Goal: Task Accomplishment & Management: Manage account settings

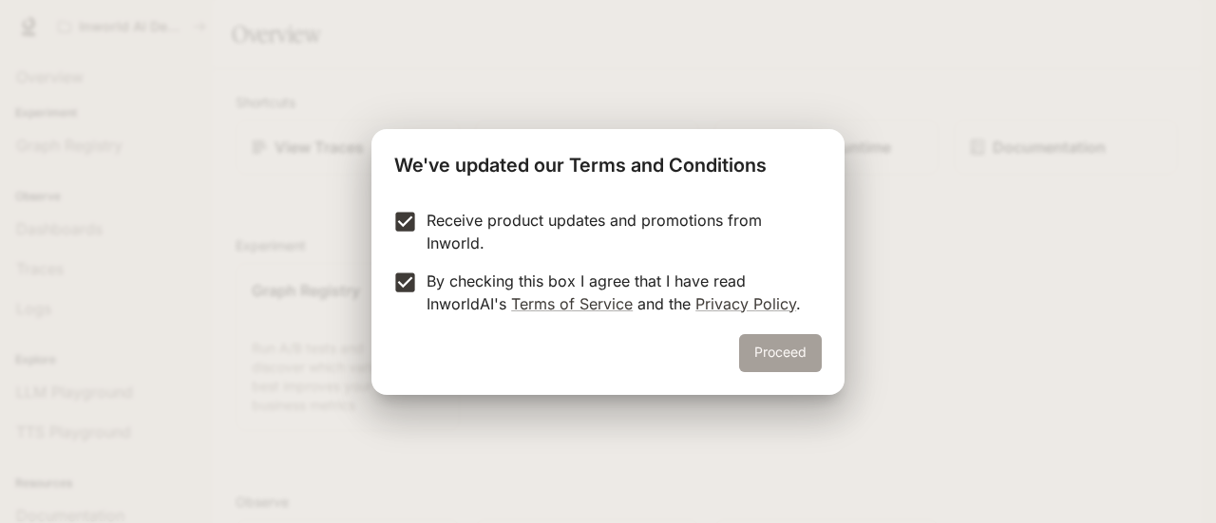
click at [770, 364] on button "Proceed" at bounding box center [780, 353] width 83 height 38
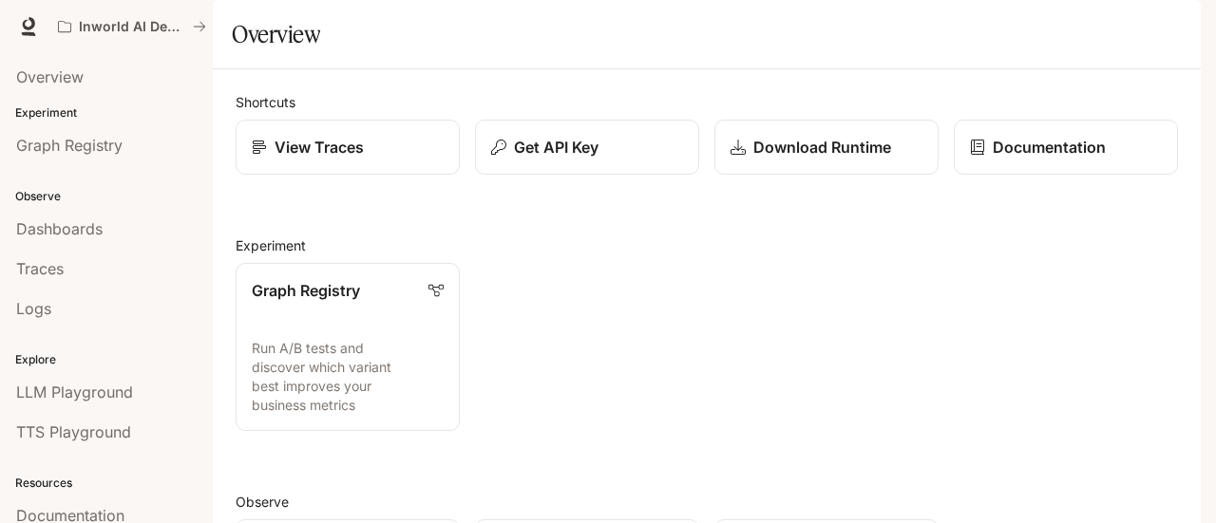
click at [82, 186] on div "Observe Dashboards Traces Logs" at bounding box center [106, 250] width 213 height 163
click at [81, 188] on p "Observe" at bounding box center [106, 196] width 213 height 17
click at [70, 143] on span "Graph Registry" at bounding box center [69, 145] width 106 height 23
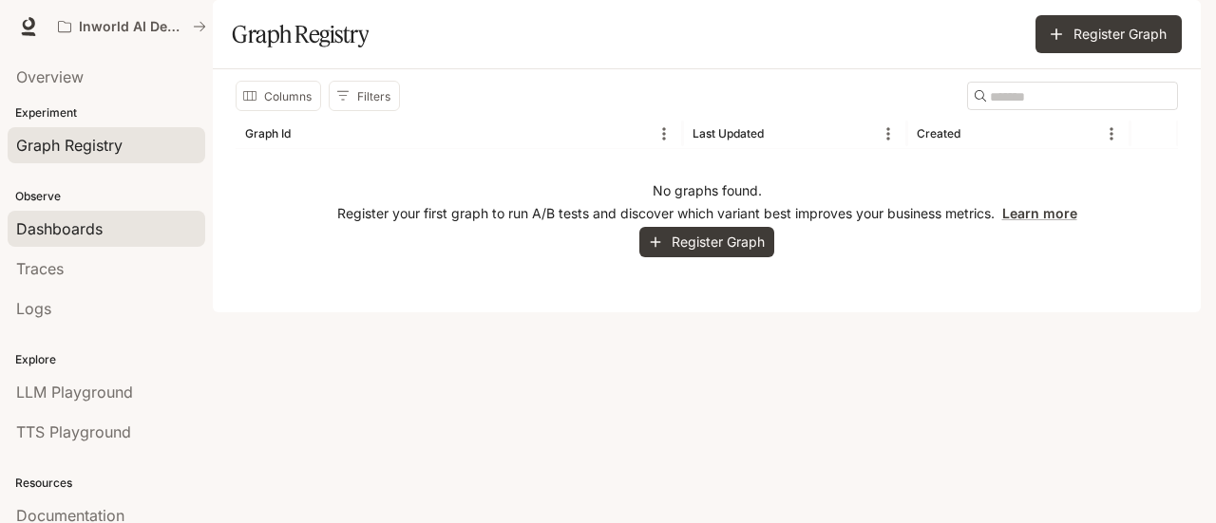
click at [98, 218] on span "Dashboards" at bounding box center [59, 229] width 86 height 23
click at [98, 216] on html "Skip to main content Inworld AI Demos Documentation Documentation Portal Overvi…" at bounding box center [608, 261] width 1216 height 523
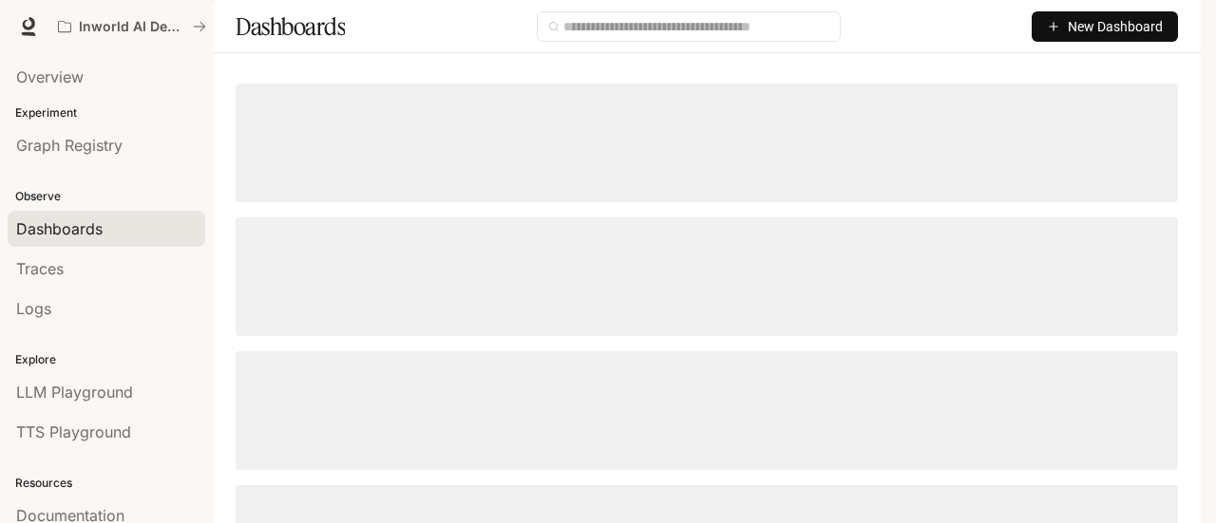
click at [1175, 36] on div "button" at bounding box center [1174, 26] width 27 height 27
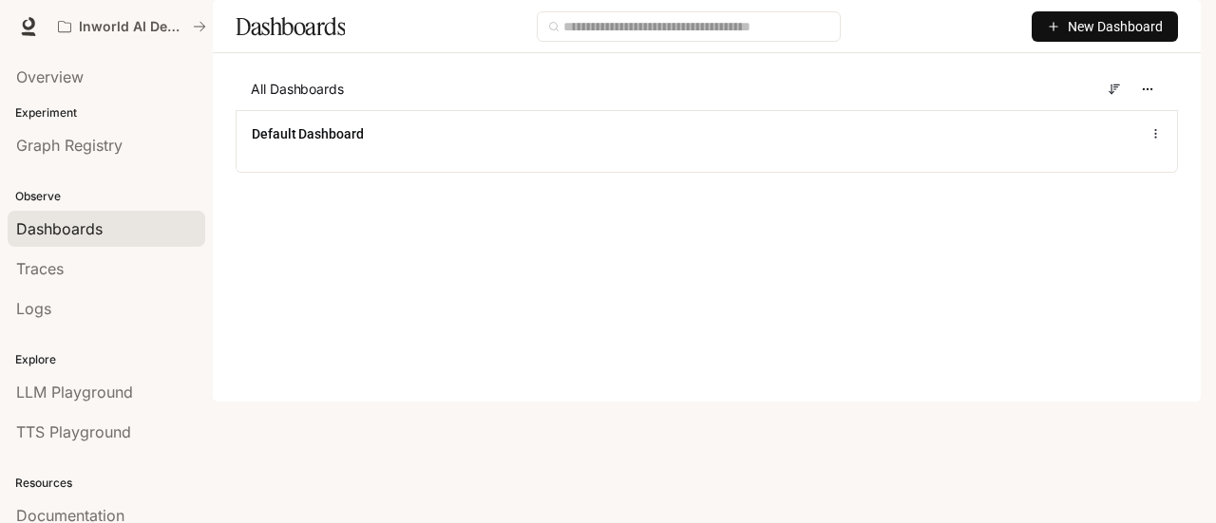
click at [1163, 22] on div "button" at bounding box center [1174, 26] width 27 height 27
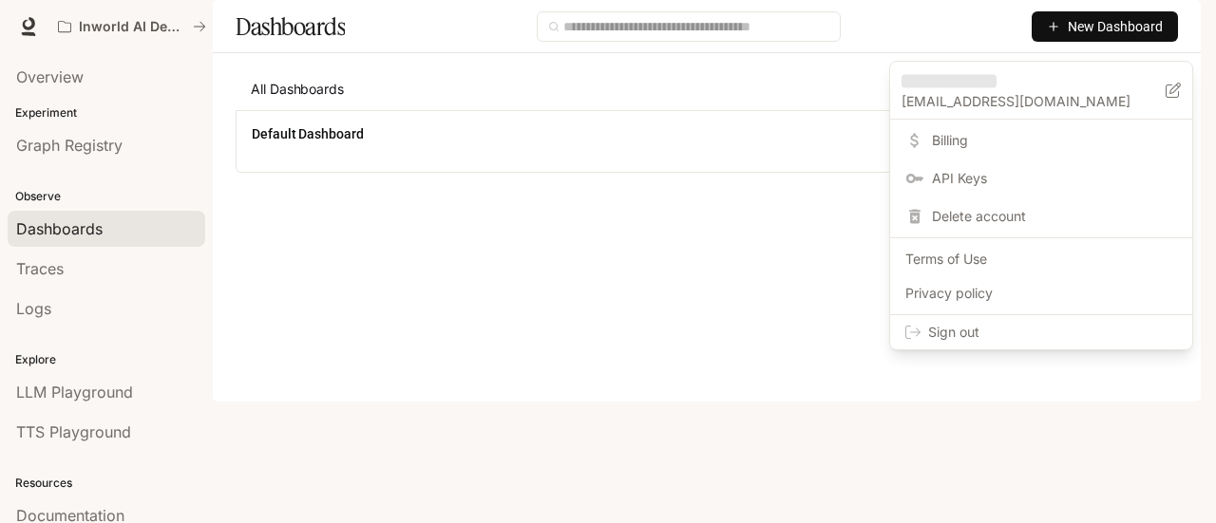
click at [316, 309] on div at bounding box center [608, 261] width 1216 height 523
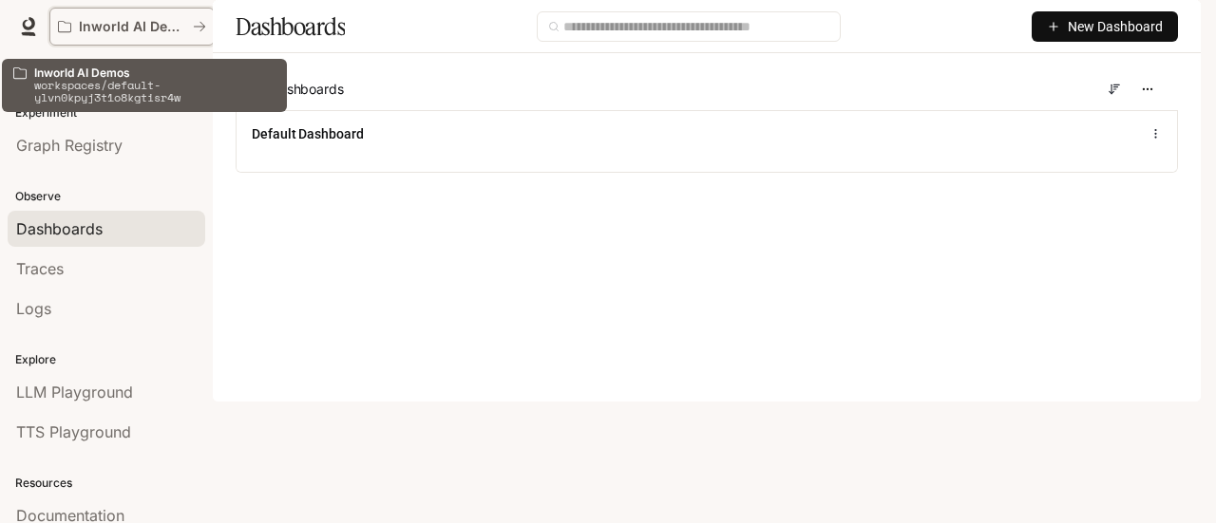
click at [159, 33] on p "Inworld AI Demos" at bounding box center [132, 27] width 106 height 16
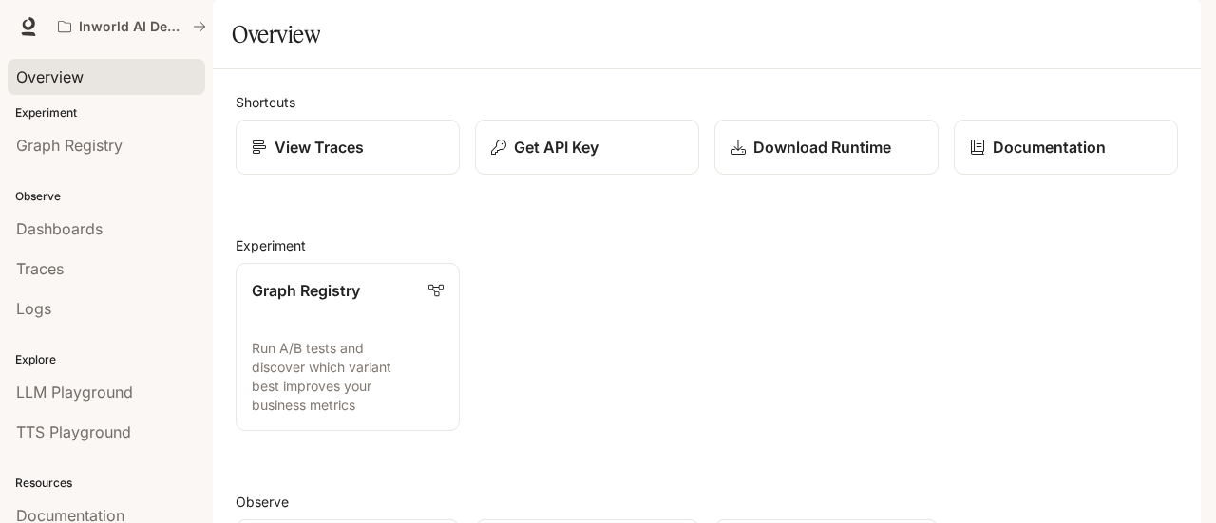
click at [119, 84] on div "Overview" at bounding box center [106, 77] width 180 height 23
click at [128, 127] on link "Graph Registry" at bounding box center [107, 145] width 198 height 36
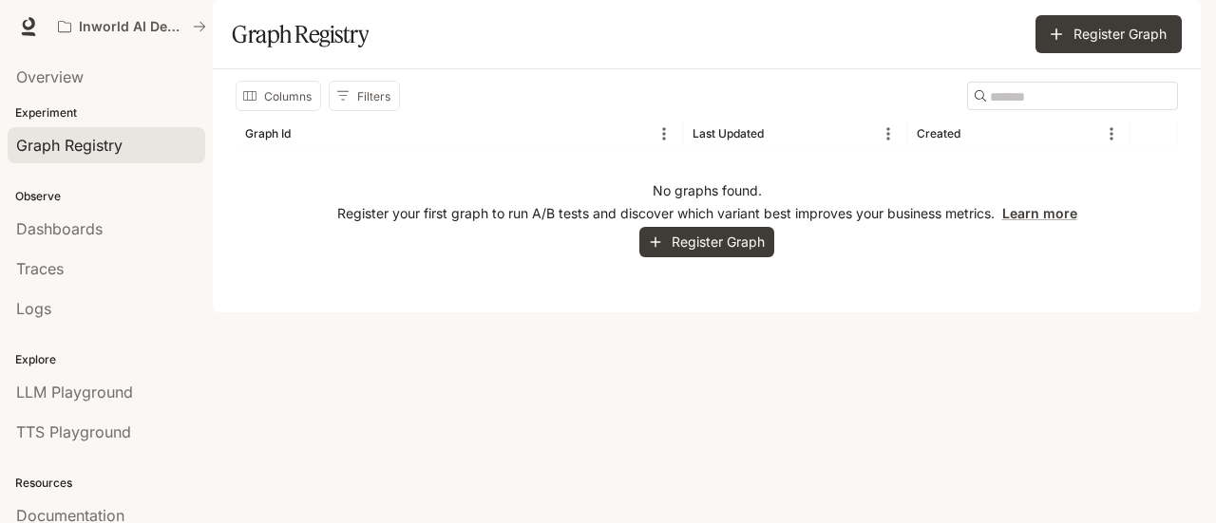
click at [106, 332] on div "Explore LLM Playground TTS Playground" at bounding box center [106, 393] width 213 height 123
click at [104, 314] on div "Logs" at bounding box center [106, 308] width 180 height 23
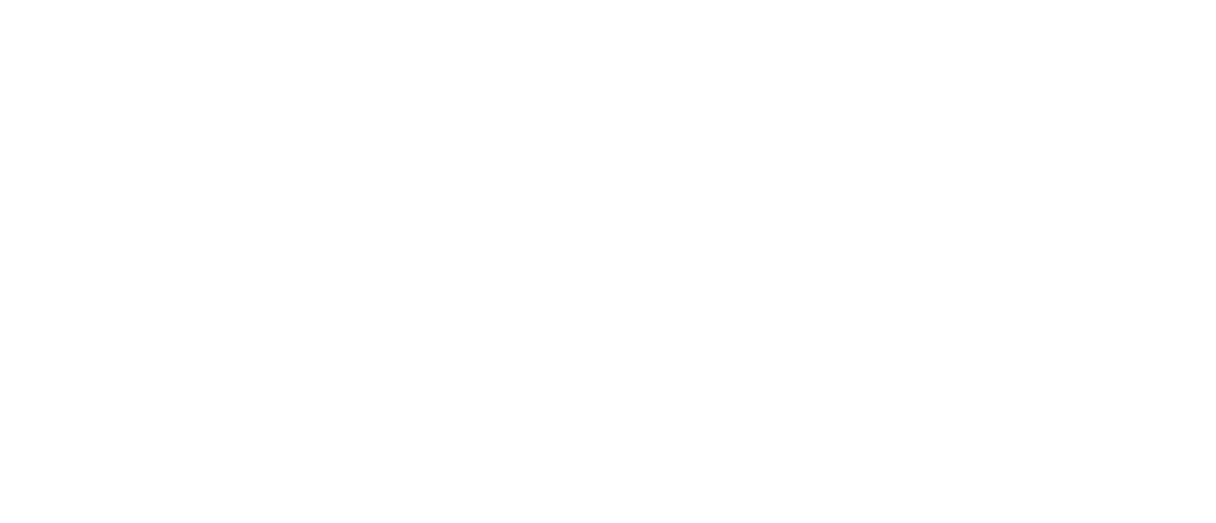
click at [104, 0] on html at bounding box center [608, 0] width 1216 height 0
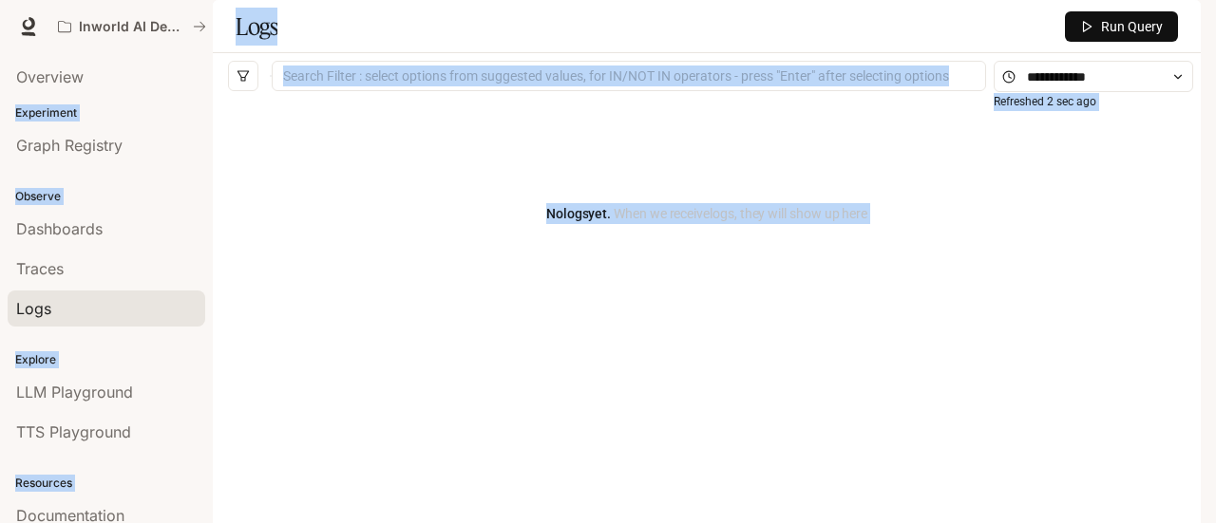
click at [1153, 28] on div "Documentation Documentation" at bounding box center [1112, 27] width 161 height 38
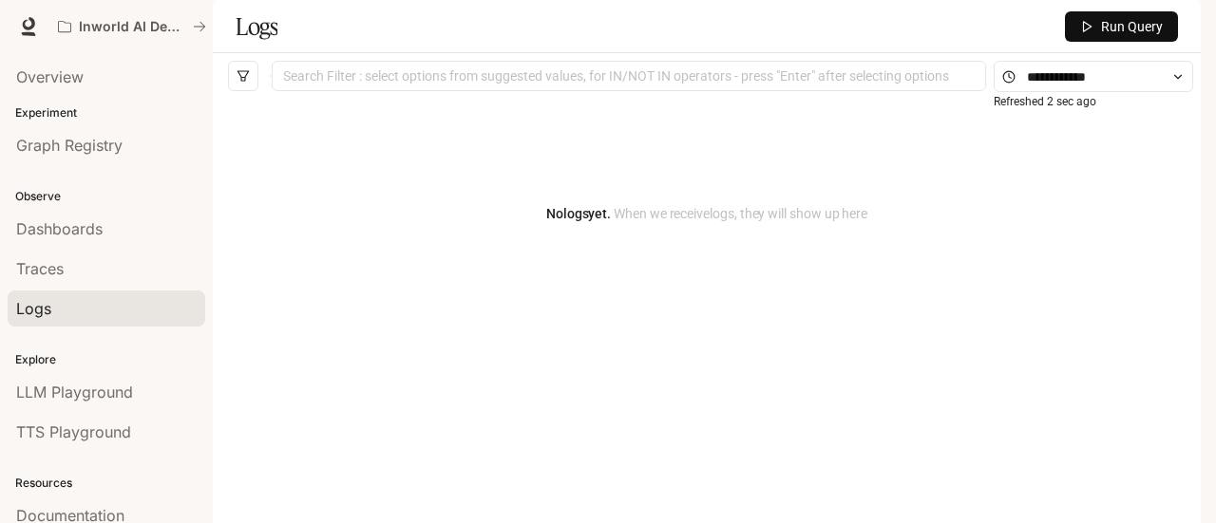
click at [1172, 29] on icon "button" at bounding box center [1174, 27] width 10 height 10
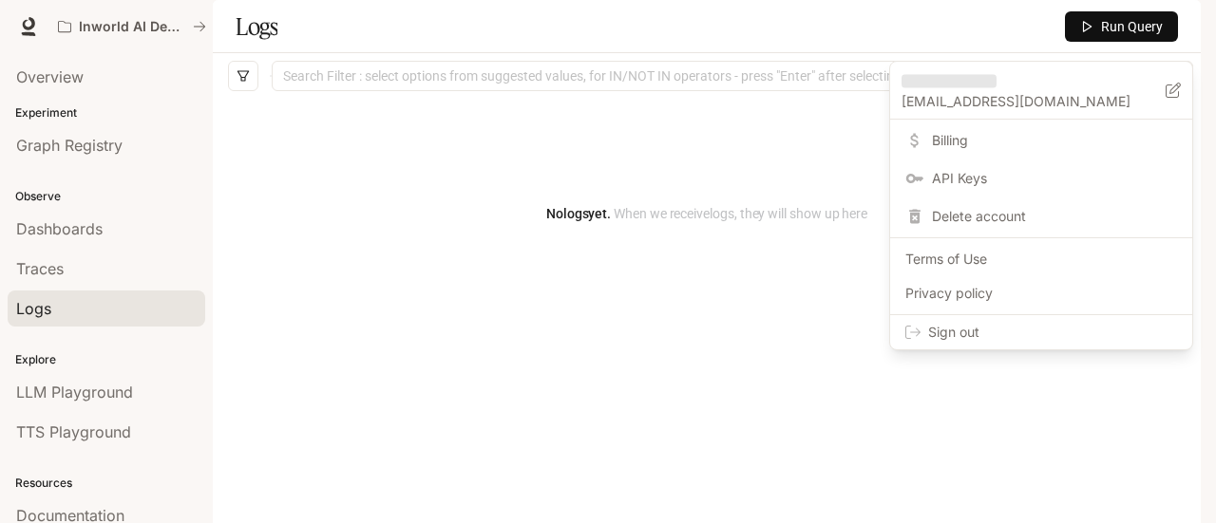
click at [992, 328] on span "Sign out" at bounding box center [1052, 332] width 249 height 19
